Goal: Task Accomplishment & Management: Use online tool/utility

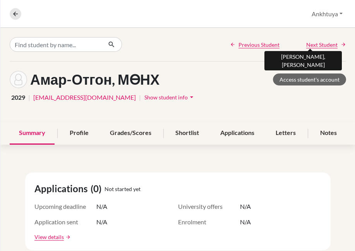
click at [319, 44] on span "Next Student" at bounding box center [321, 45] width 31 height 8
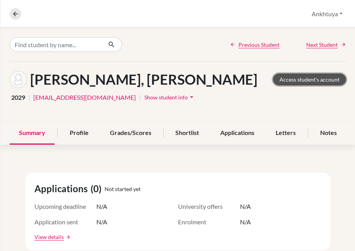
click at [295, 76] on link "Access student's account" at bounding box center [309, 80] width 73 height 12
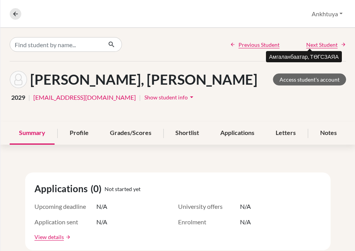
click at [326, 46] on span "Next Student" at bounding box center [321, 45] width 31 height 8
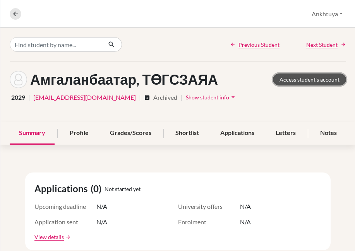
click at [299, 82] on link "Access student's account" at bounding box center [309, 80] width 73 height 12
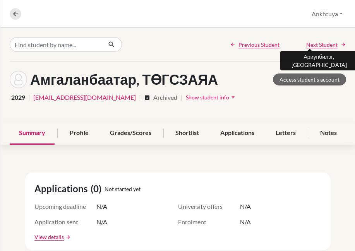
click at [316, 43] on span "Next Student" at bounding box center [321, 45] width 31 height 8
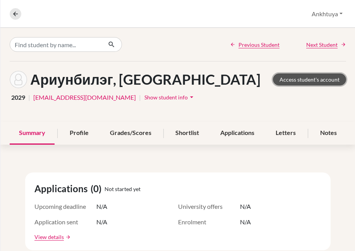
click at [292, 77] on link "Access student's account" at bounding box center [309, 80] width 73 height 12
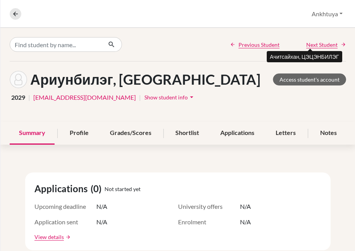
click at [323, 47] on span "Next Student" at bounding box center [321, 45] width 31 height 8
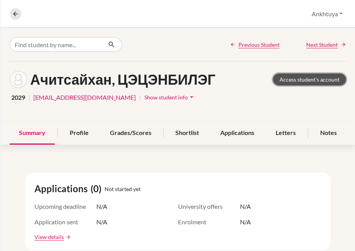
click at [310, 78] on link "Access student's account" at bounding box center [309, 80] width 73 height 12
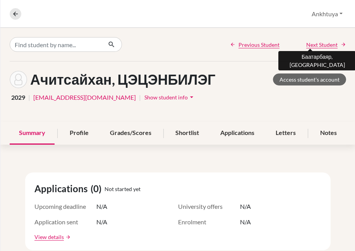
click at [319, 48] on span "Next Student" at bounding box center [321, 45] width 31 height 8
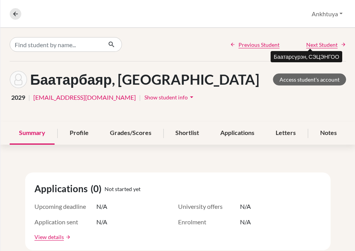
click at [315, 45] on span "Next Student" at bounding box center [321, 45] width 31 height 8
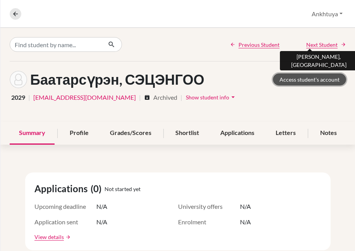
click at [286, 81] on link "Access student's account" at bounding box center [309, 80] width 73 height 12
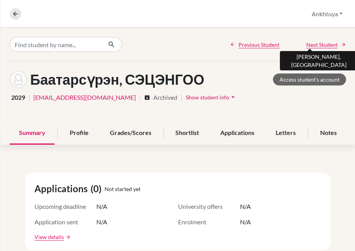
click at [319, 44] on span "Next Student" at bounding box center [321, 45] width 31 height 8
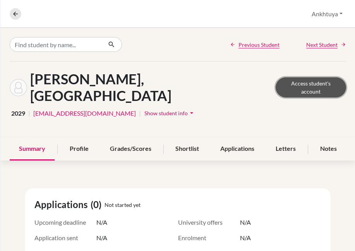
click at [293, 78] on link "Access student's account" at bounding box center [311, 87] width 70 height 20
